Goal: Task Accomplishment & Management: Manage account settings

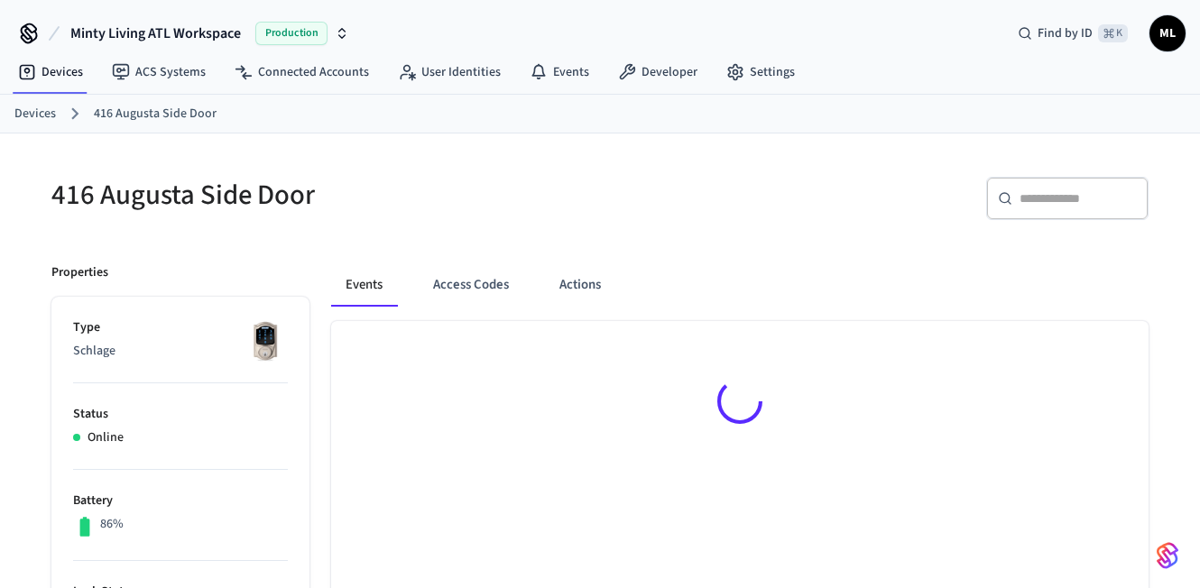
click at [32, 112] on link "Devices" at bounding box center [35, 114] width 42 height 19
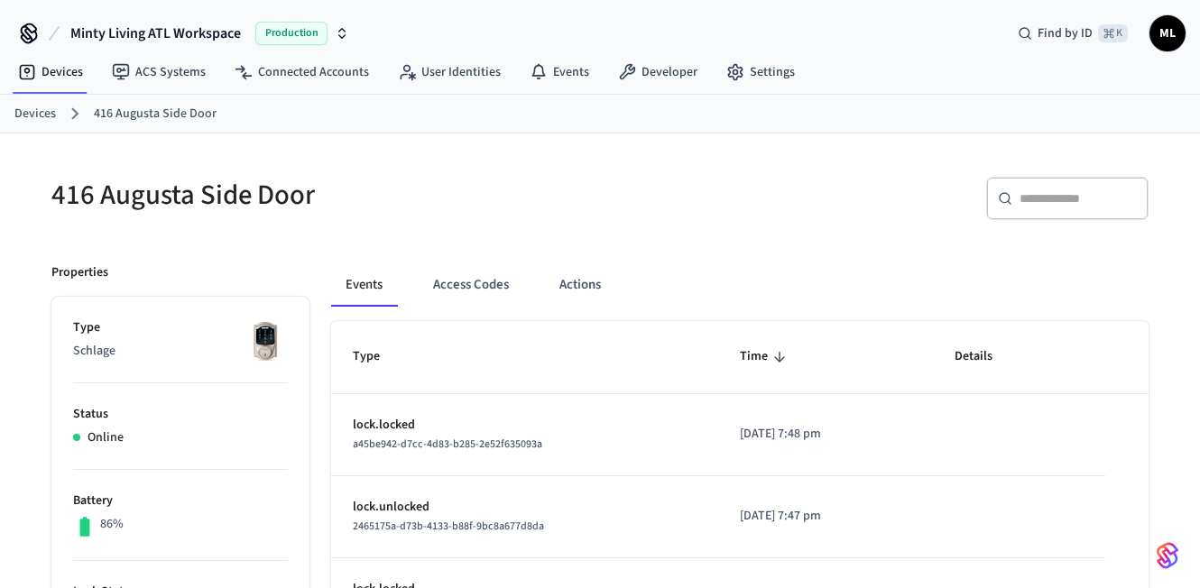
click at [32, 113] on link "Devices" at bounding box center [35, 114] width 42 height 19
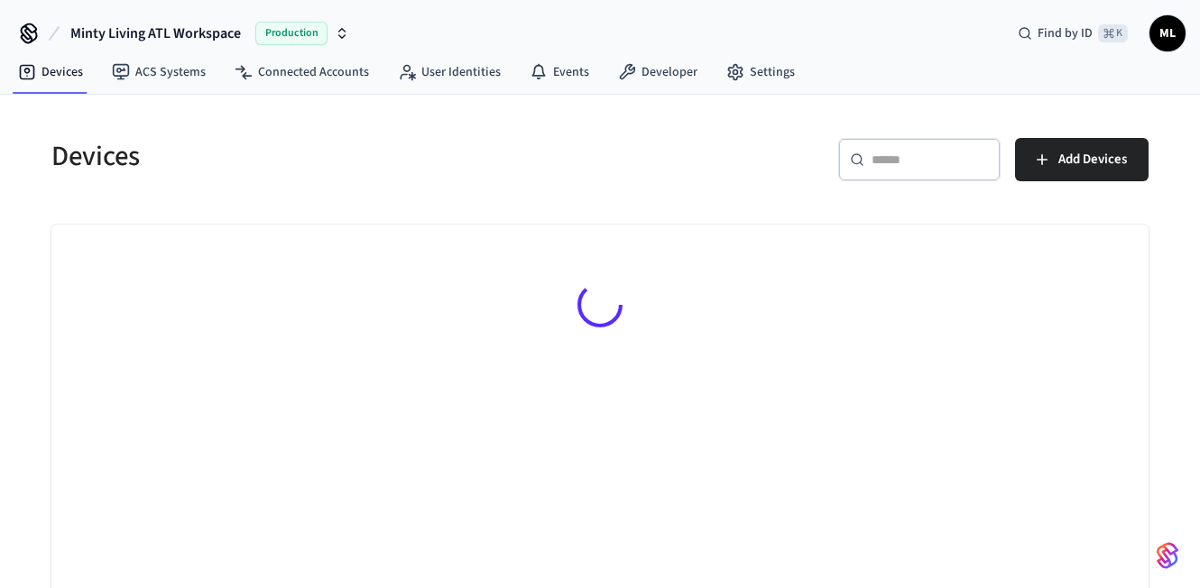
click at [881, 179] on div "​ ​" at bounding box center [919, 159] width 162 height 43
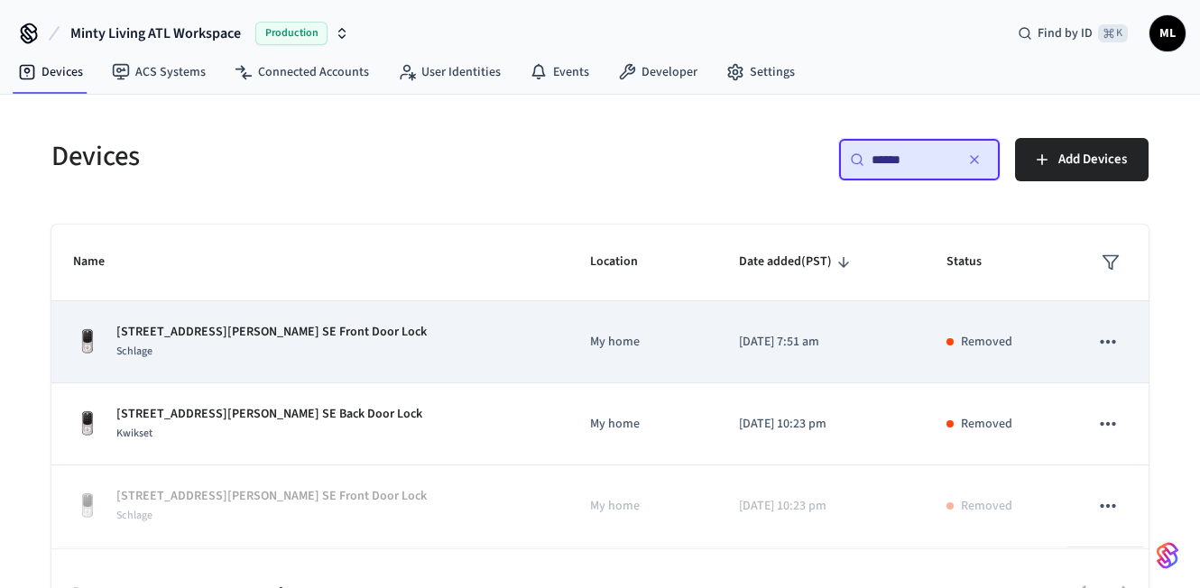
type input "******"
click at [572, 319] on td "My home" at bounding box center [643, 342] width 149 height 82
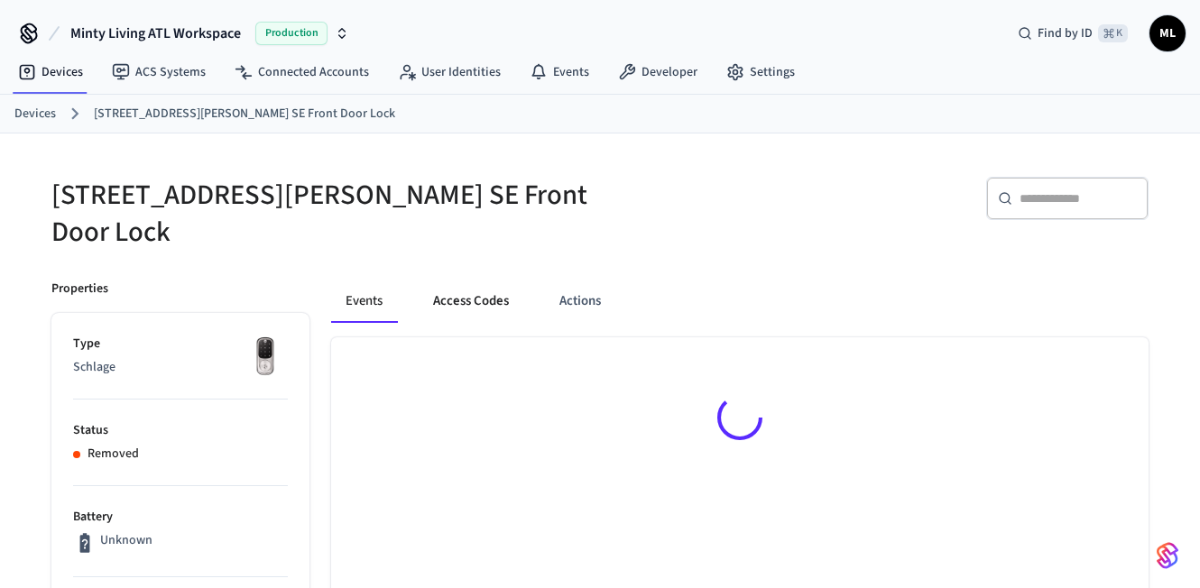
click at [440, 284] on button "Access Codes" at bounding box center [471, 301] width 105 height 43
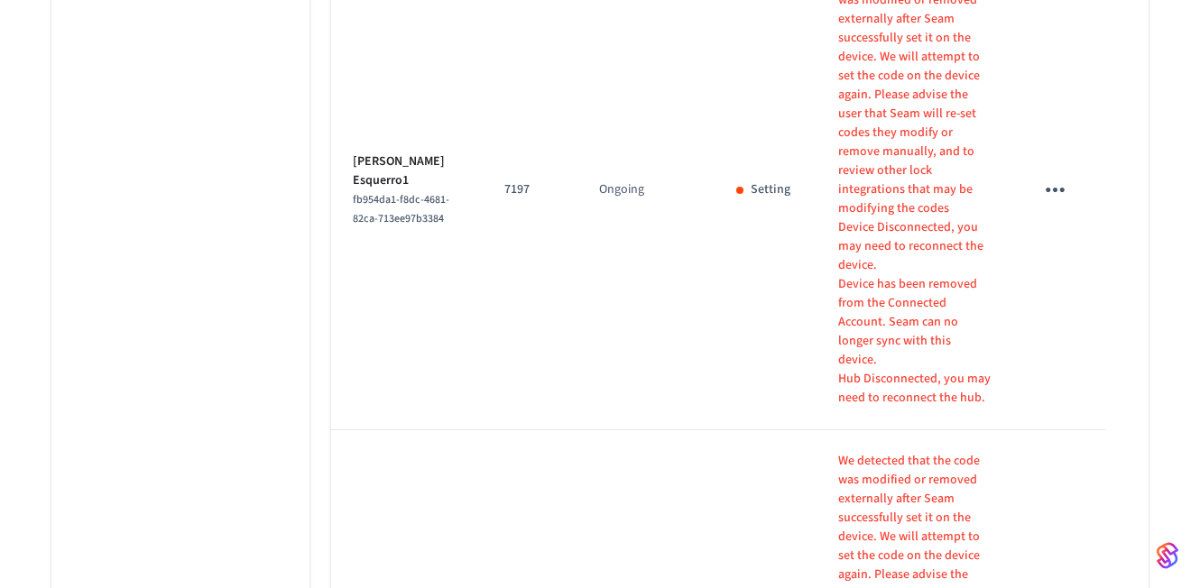
scroll to position [1946, 0]
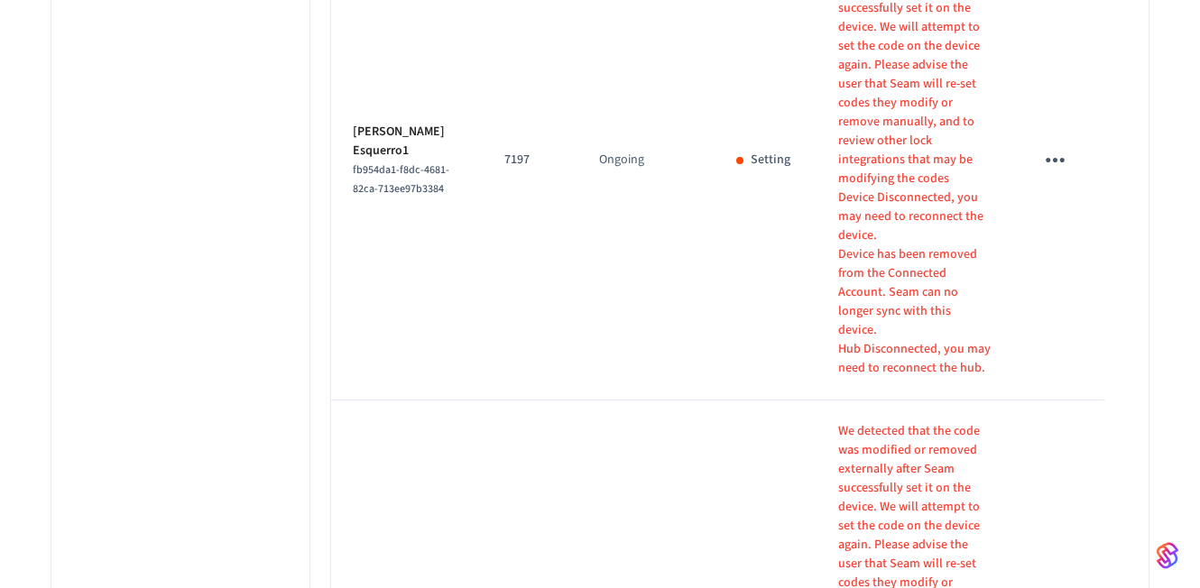
copy p "6611"
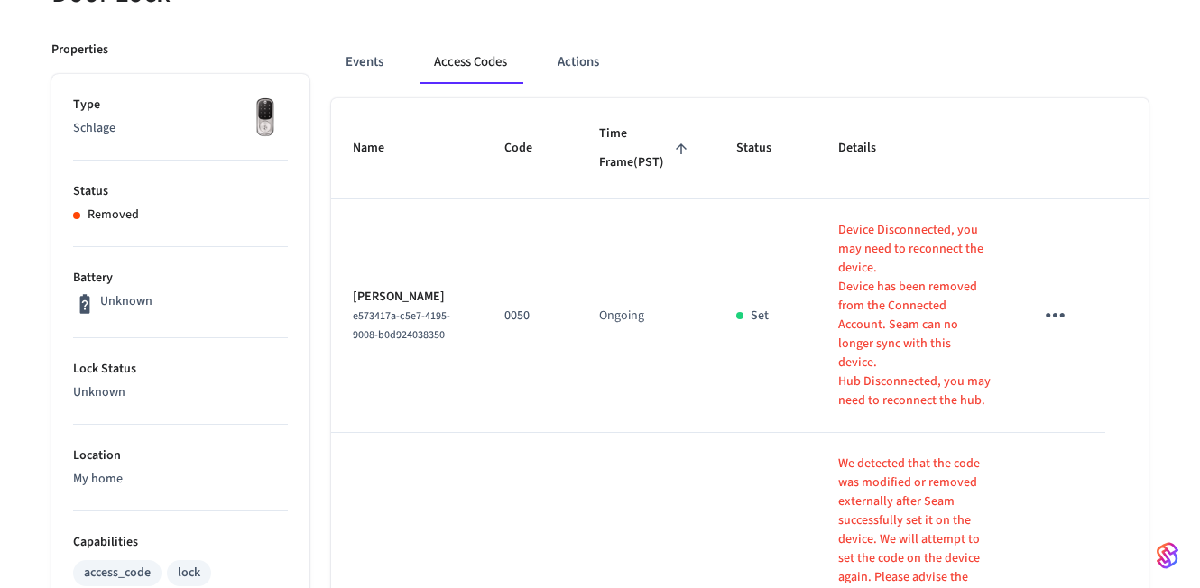
scroll to position [0, 0]
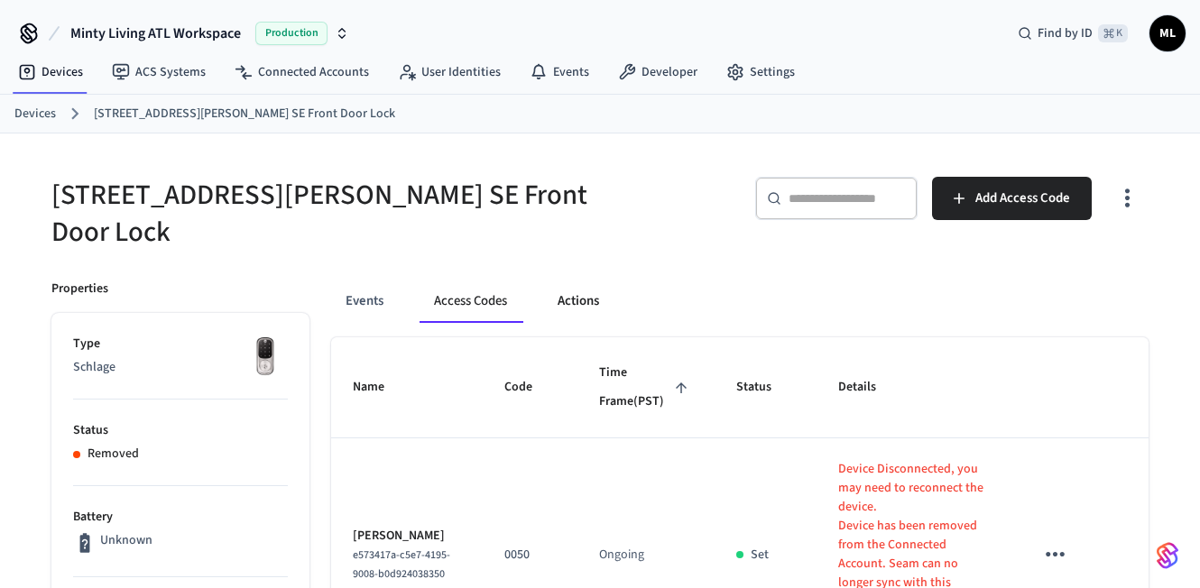
click at [558, 281] on button "Actions" at bounding box center [578, 301] width 70 height 43
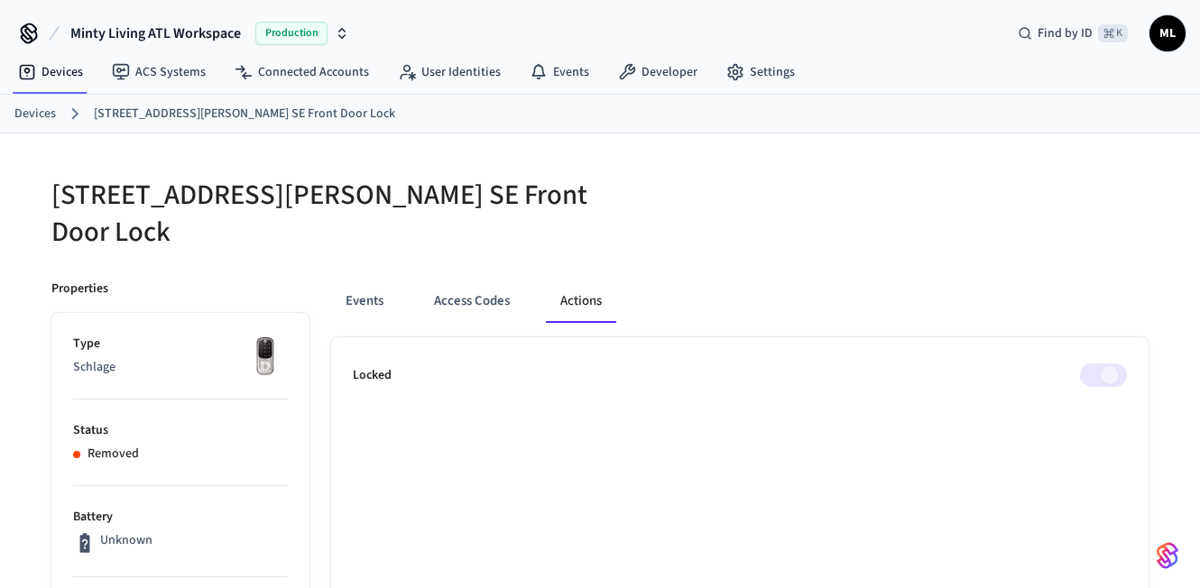
click at [35, 118] on link "Devices" at bounding box center [35, 114] width 42 height 19
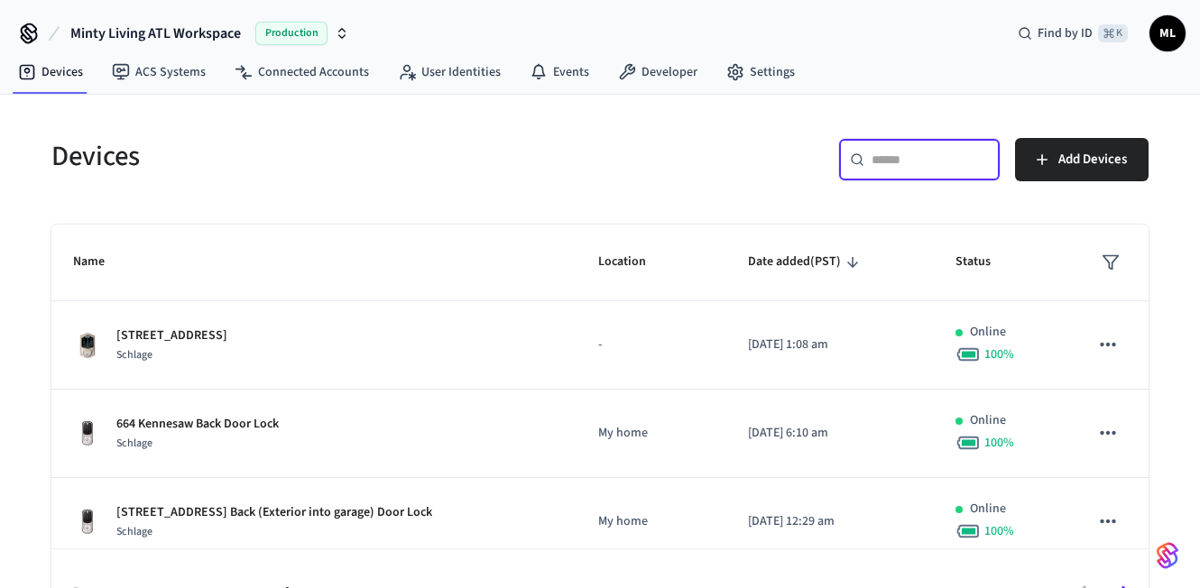
click at [943, 162] on input "text" at bounding box center [930, 160] width 117 height 18
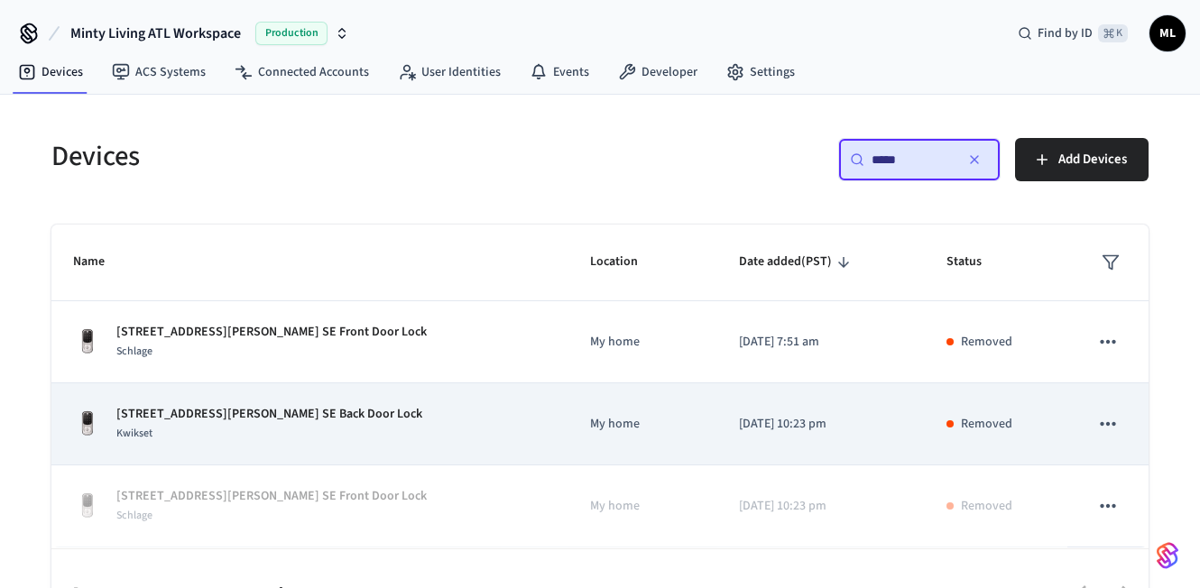
type input "*****"
click at [462, 446] on td "[STREET_ADDRESS][PERSON_NAME] SE Back Door Lock Kwikset" at bounding box center [309, 425] width 517 height 82
click at [472, 420] on td "[STREET_ADDRESS][PERSON_NAME] SE Back Door Lock Kwikset" at bounding box center [309, 425] width 517 height 82
click at [408, 437] on div "[STREET_ADDRESS][PERSON_NAME] SE Back Door Lock Kwikset" at bounding box center [310, 424] width 474 height 38
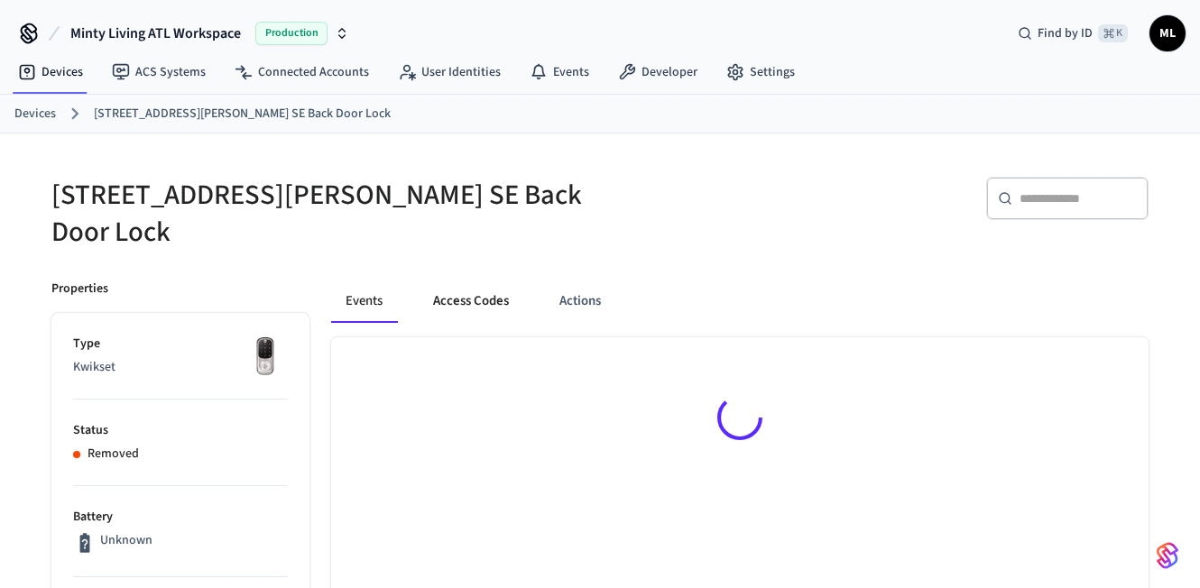
click at [477, 280] on button "Access Codes" at bounding box center [471, 301] width 105 height 43
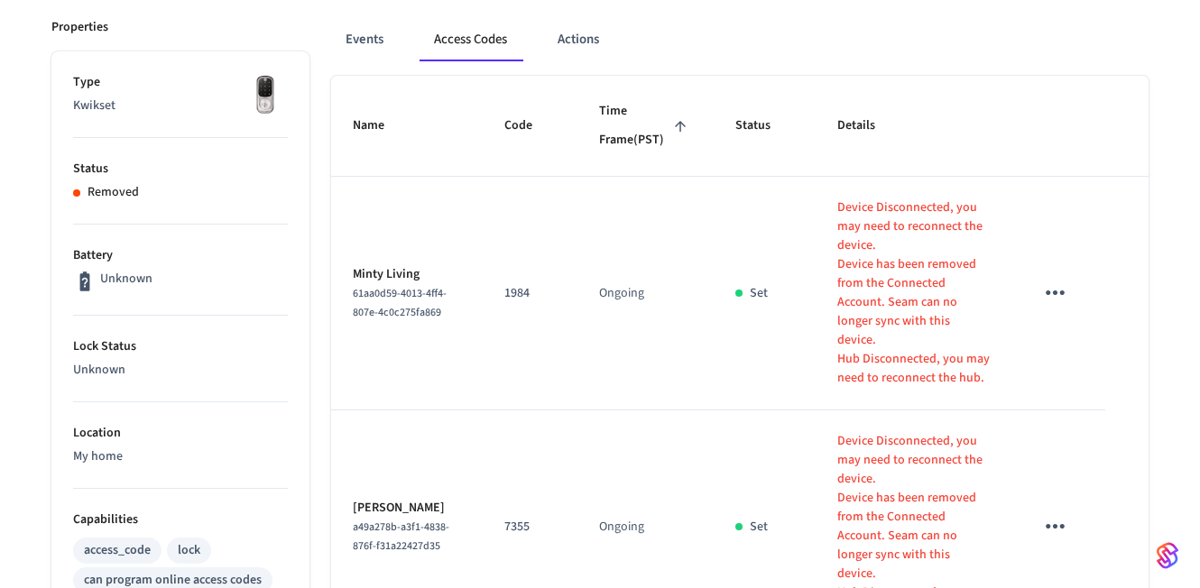
scroll to position [253, 0]
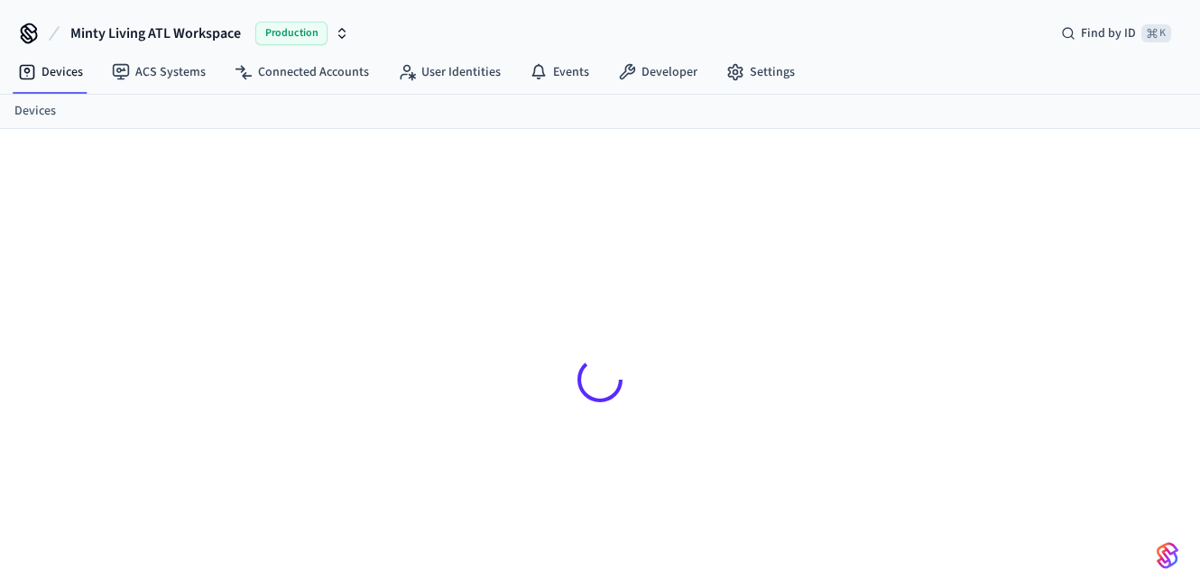
scroll to position [24, 0]
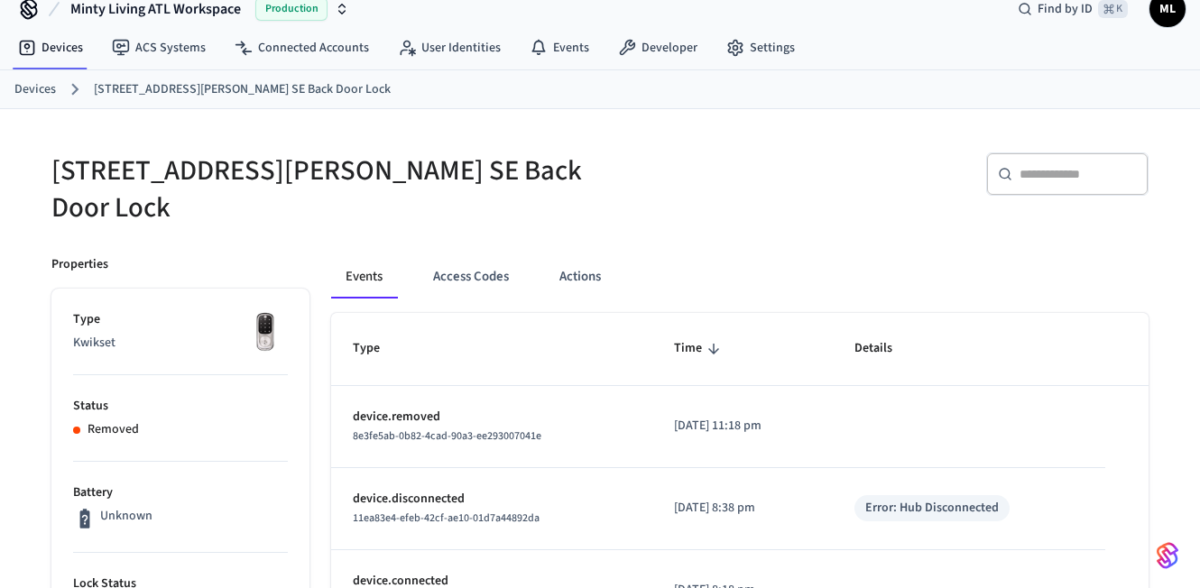
click at [32, 86] on link "Devices" at bounding box center [35, 89] width 42 height 19
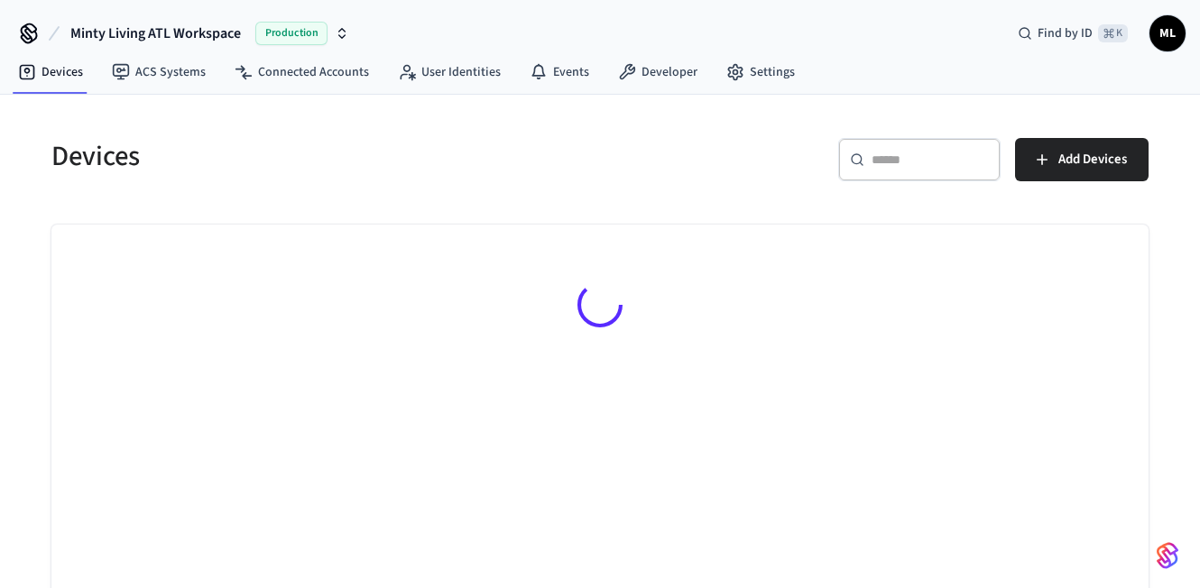
click at [925, 162] on input "text" at bounding box center [930, 160] width 117 height 18
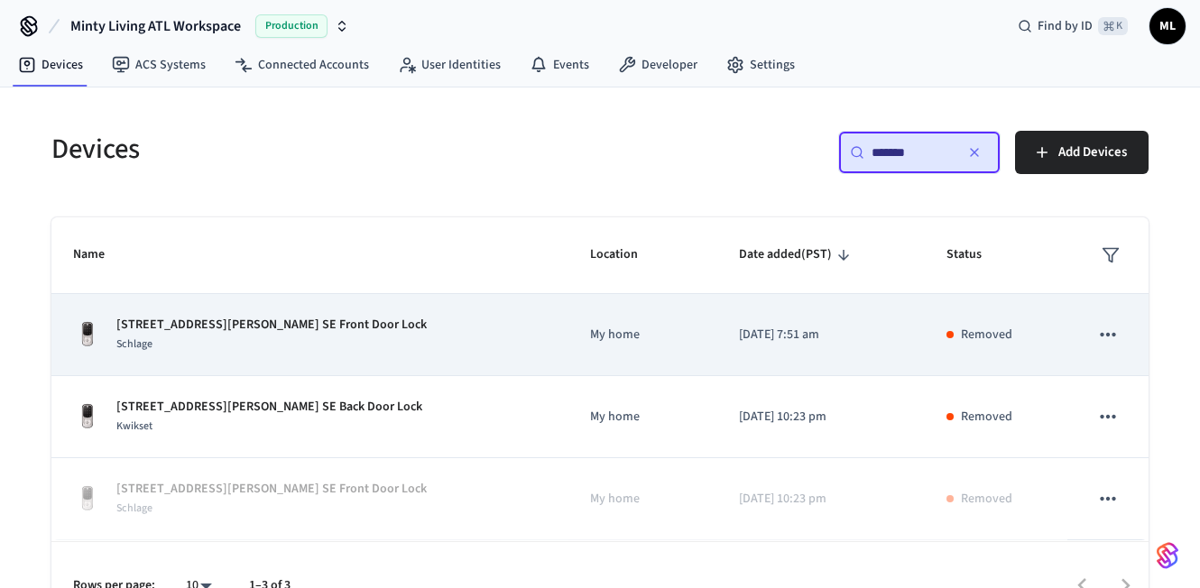
scroll to position [23, 0]
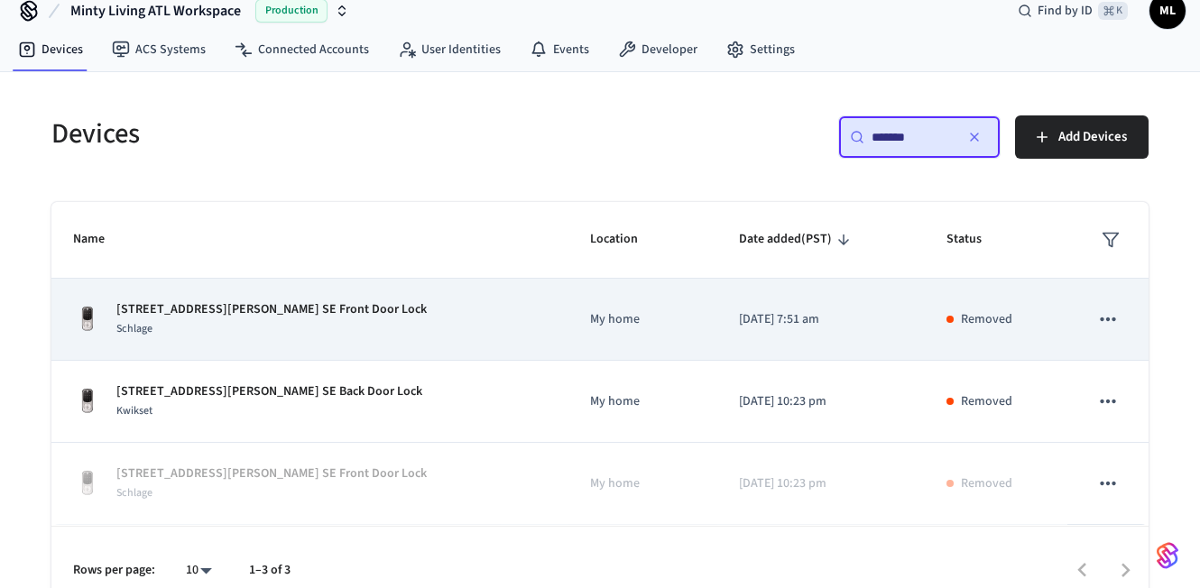
type input "*******"
click at [413, 336] on div "187 Farrington Ave SE Front Door Lock Schlage" at bounding box center [310, 320] width 474 height 38
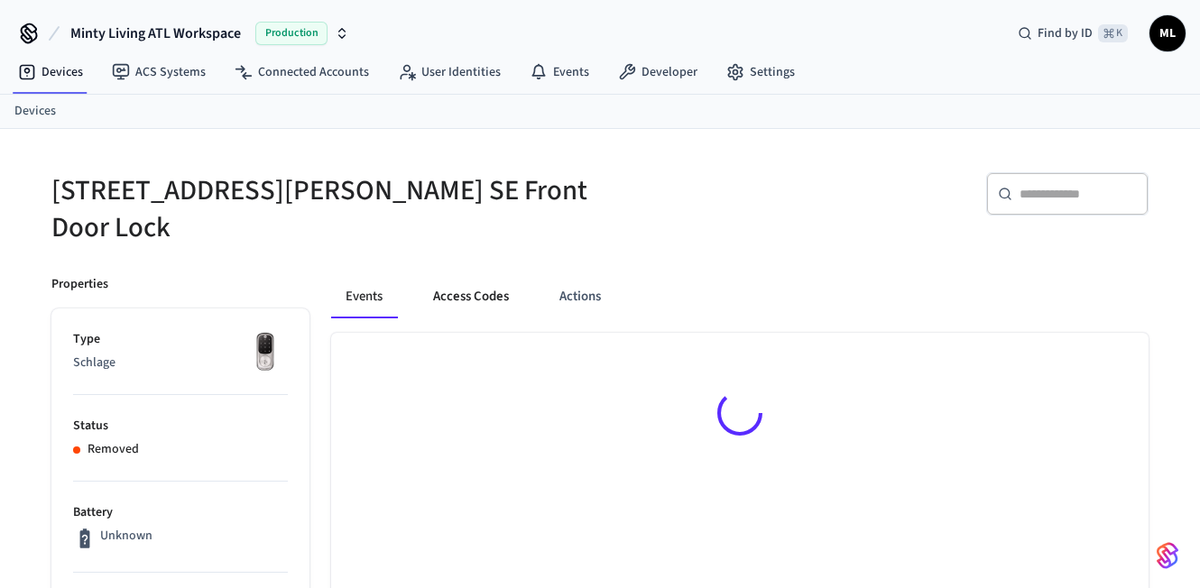
click at [467, 280] on button "Access Codes" at bounding box center [471, 296] width 105 height 43
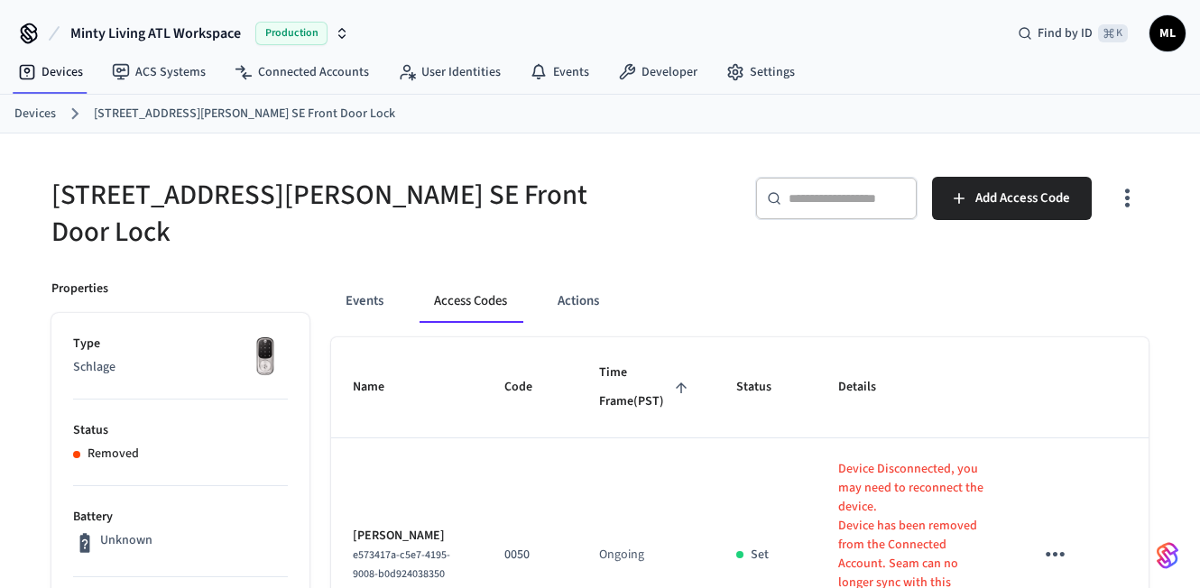
click at [46, 118] on link "Devices" at bounding box center [35, 114] width 42 height 19
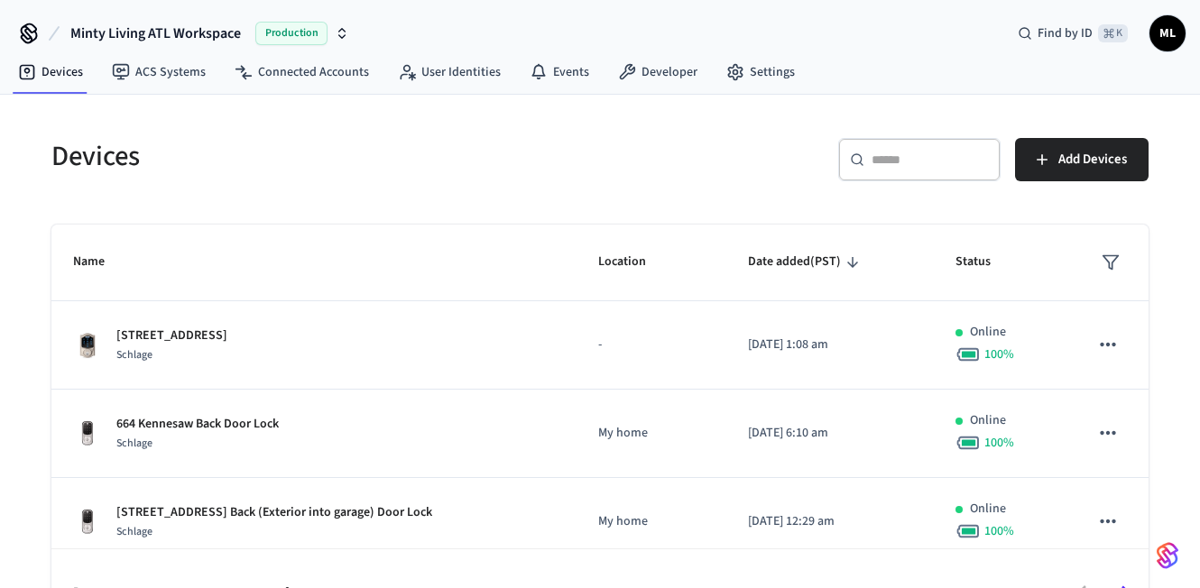
click at [917, 140] on div "​ ​" at bounding box center [919, 159] width 162 height 43
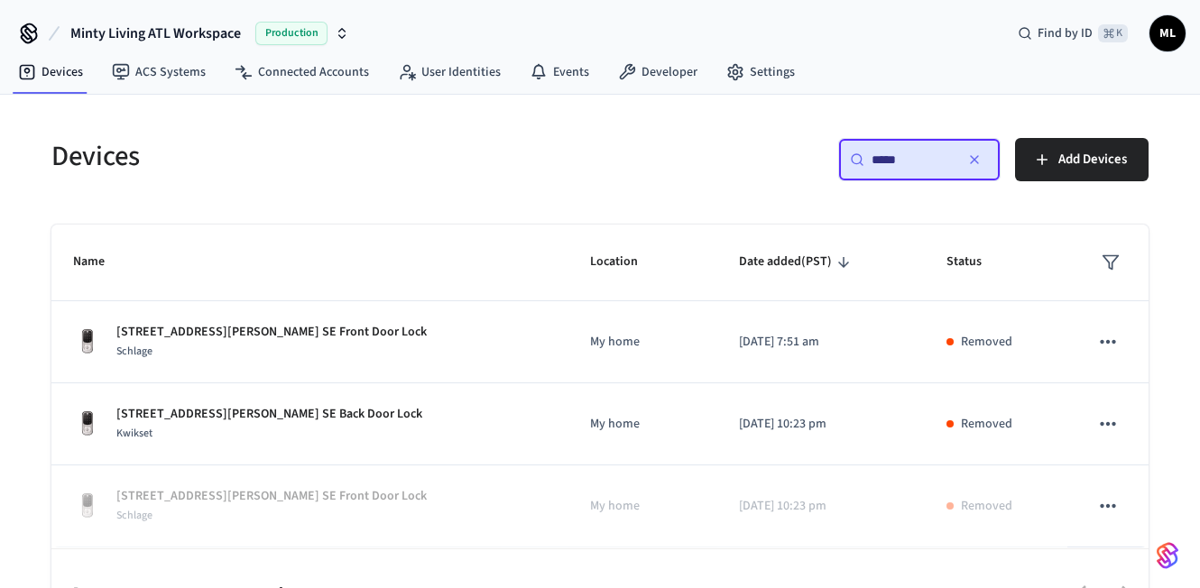
type input "*****"
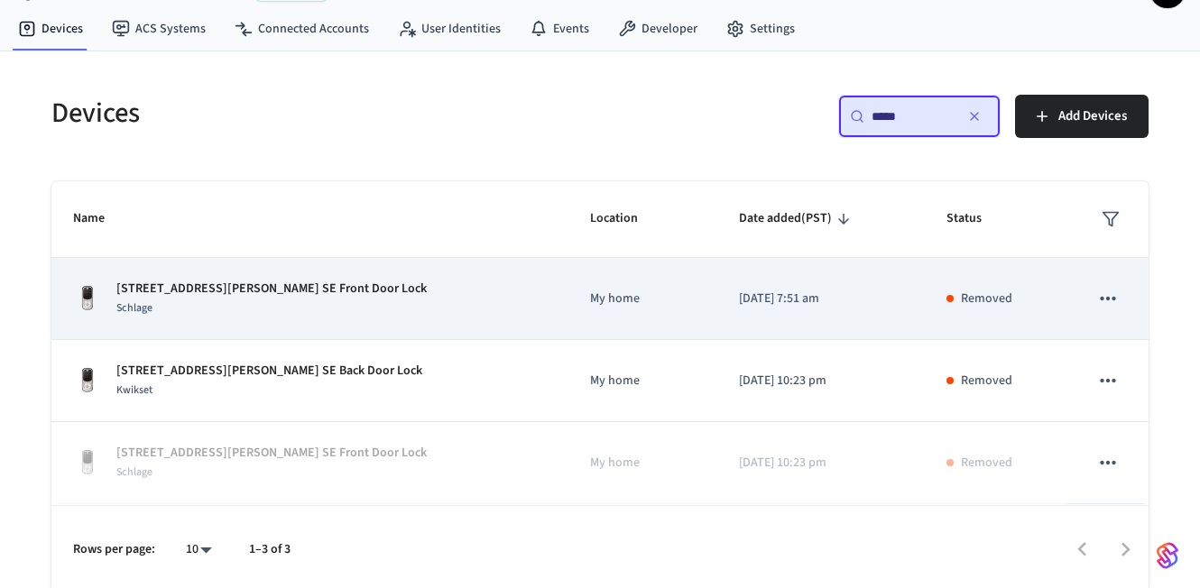
scroll to position [48, 0]
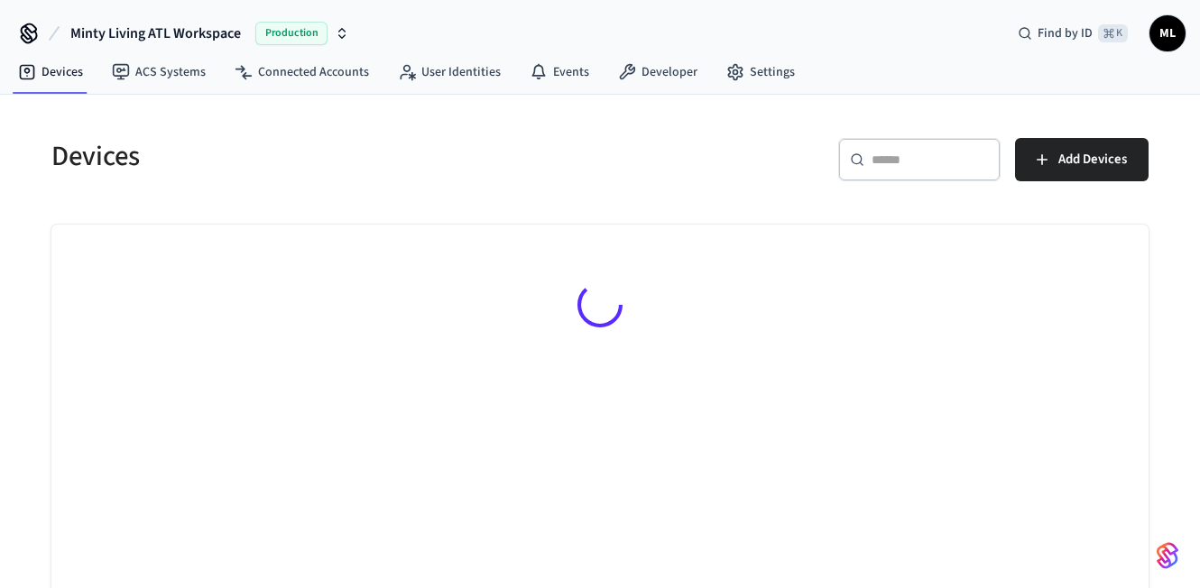
scroll to position [48, 0]
